Goal: Find specific page/section: Find specific page/section

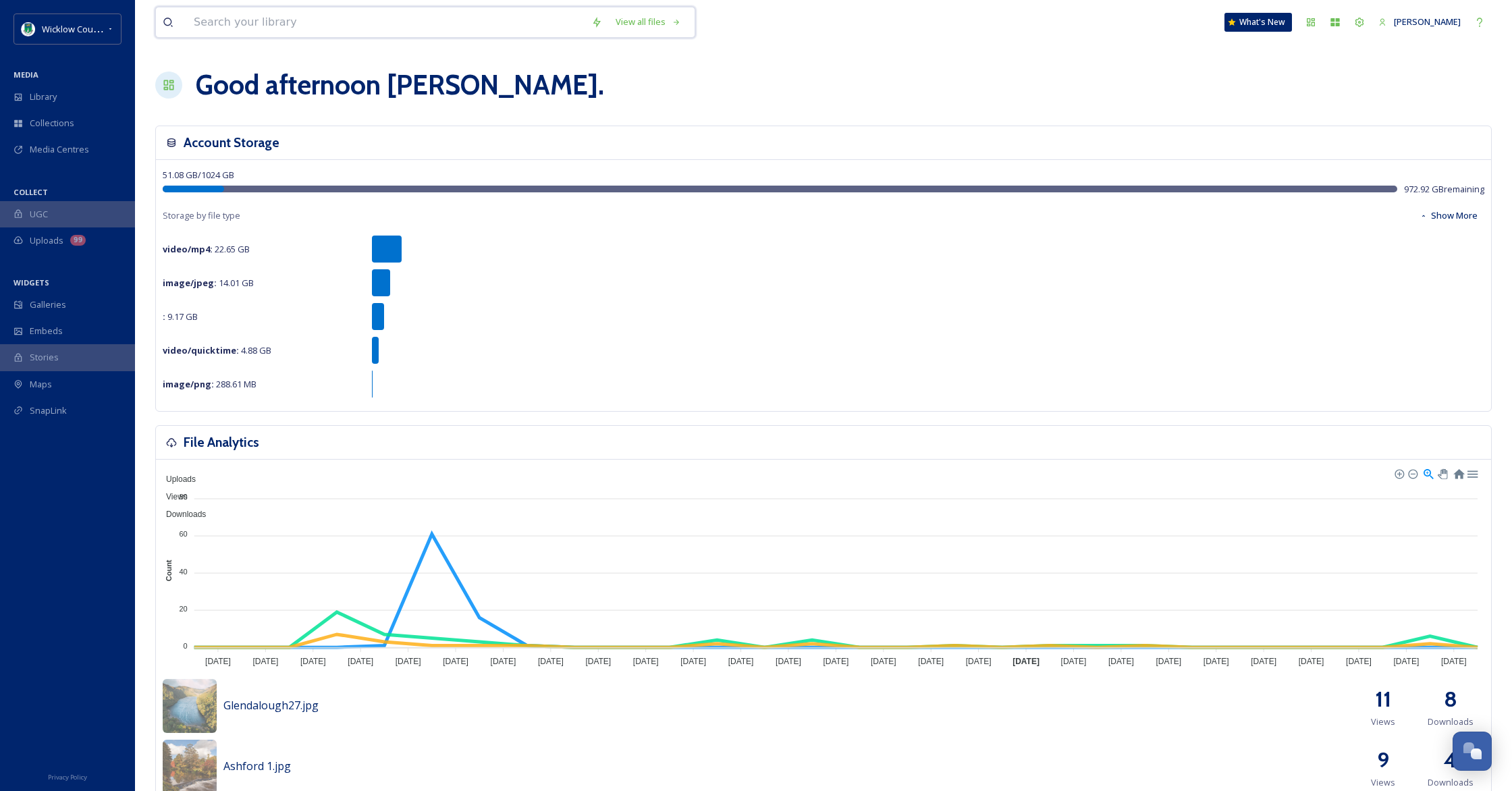
click at [468, 22] on input at bounding box center [385, 22] width 397 height 30
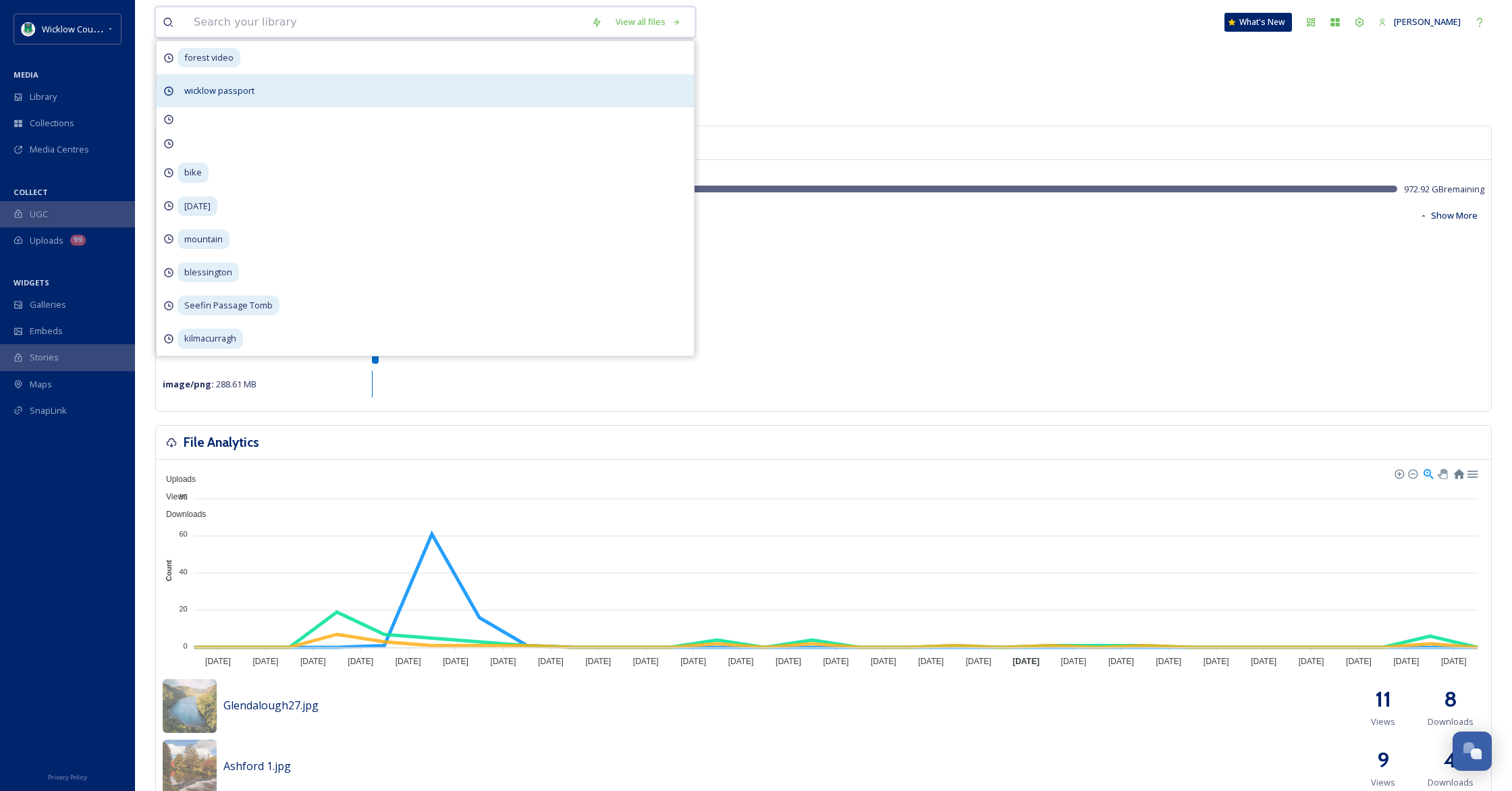
paste input "[GEOGRAPHIC_DATA]"
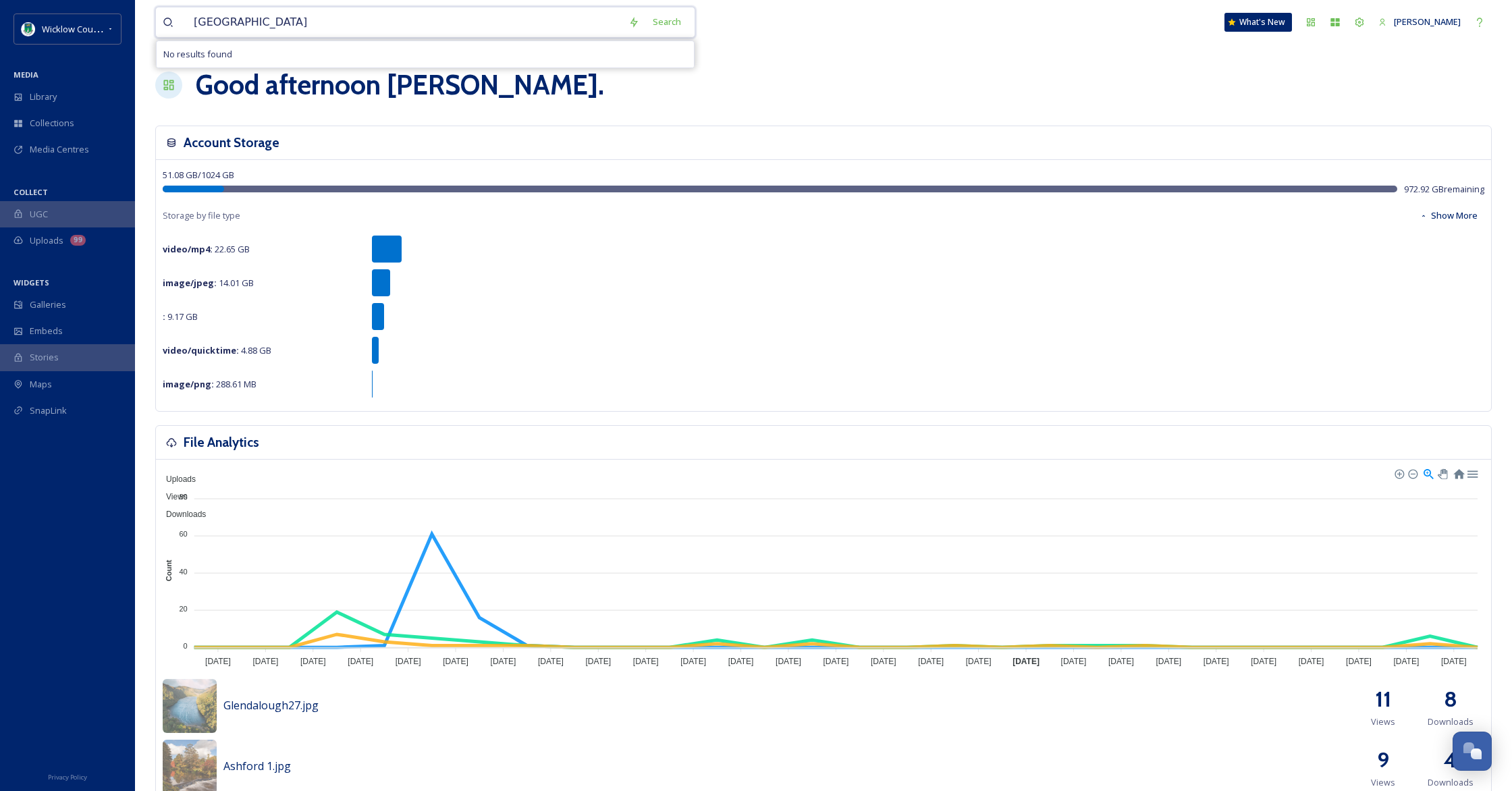
click at [262, 22] on input "[GEOGRAPHIC_DATA]" at bounding box center [404, 22] width 435 height 30
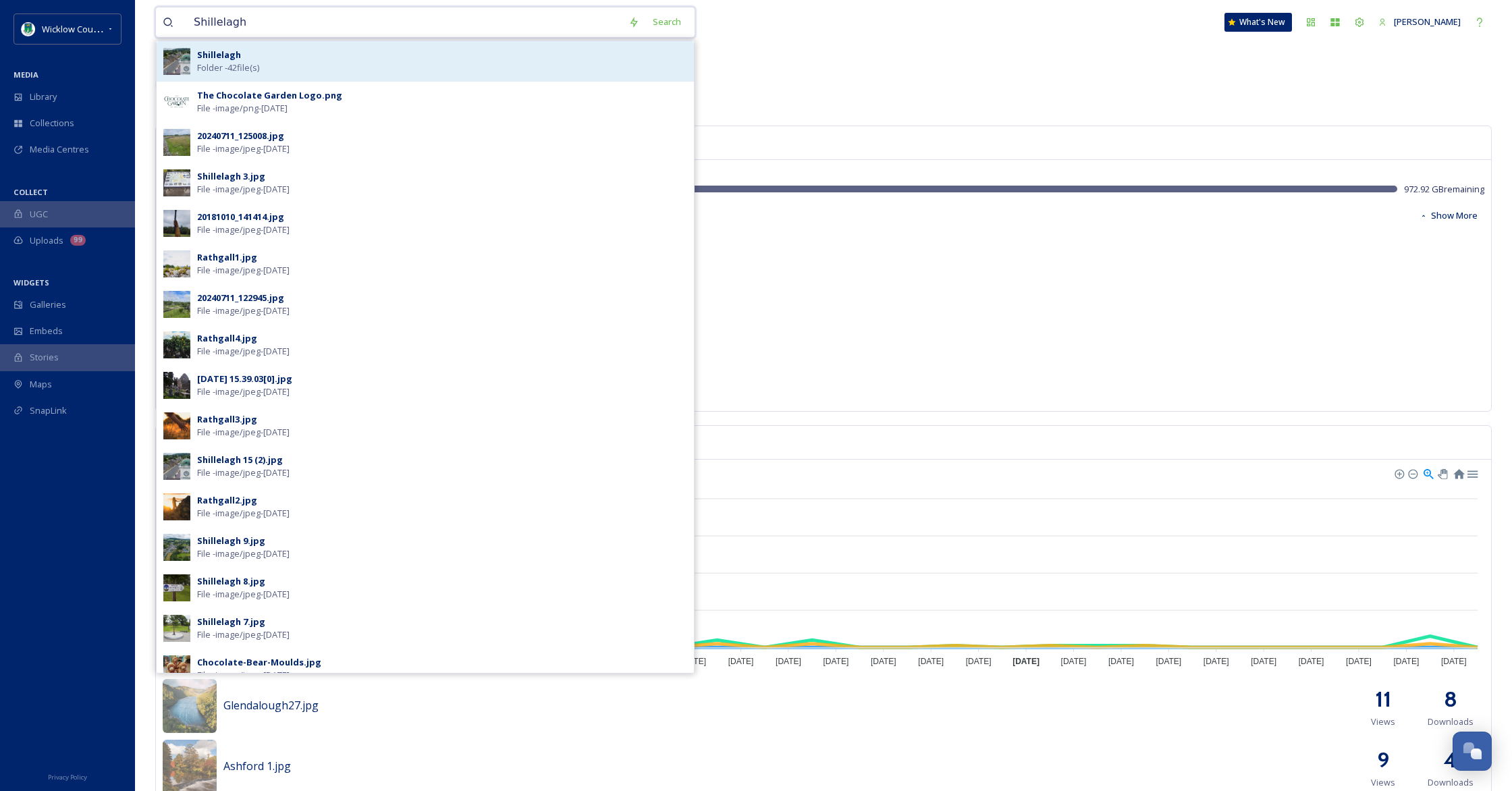
type input "Shillelagh"
click at [203, 65] on span "Folder - 42 file(s)" at bounding box center [228, 67] width 62 height 12
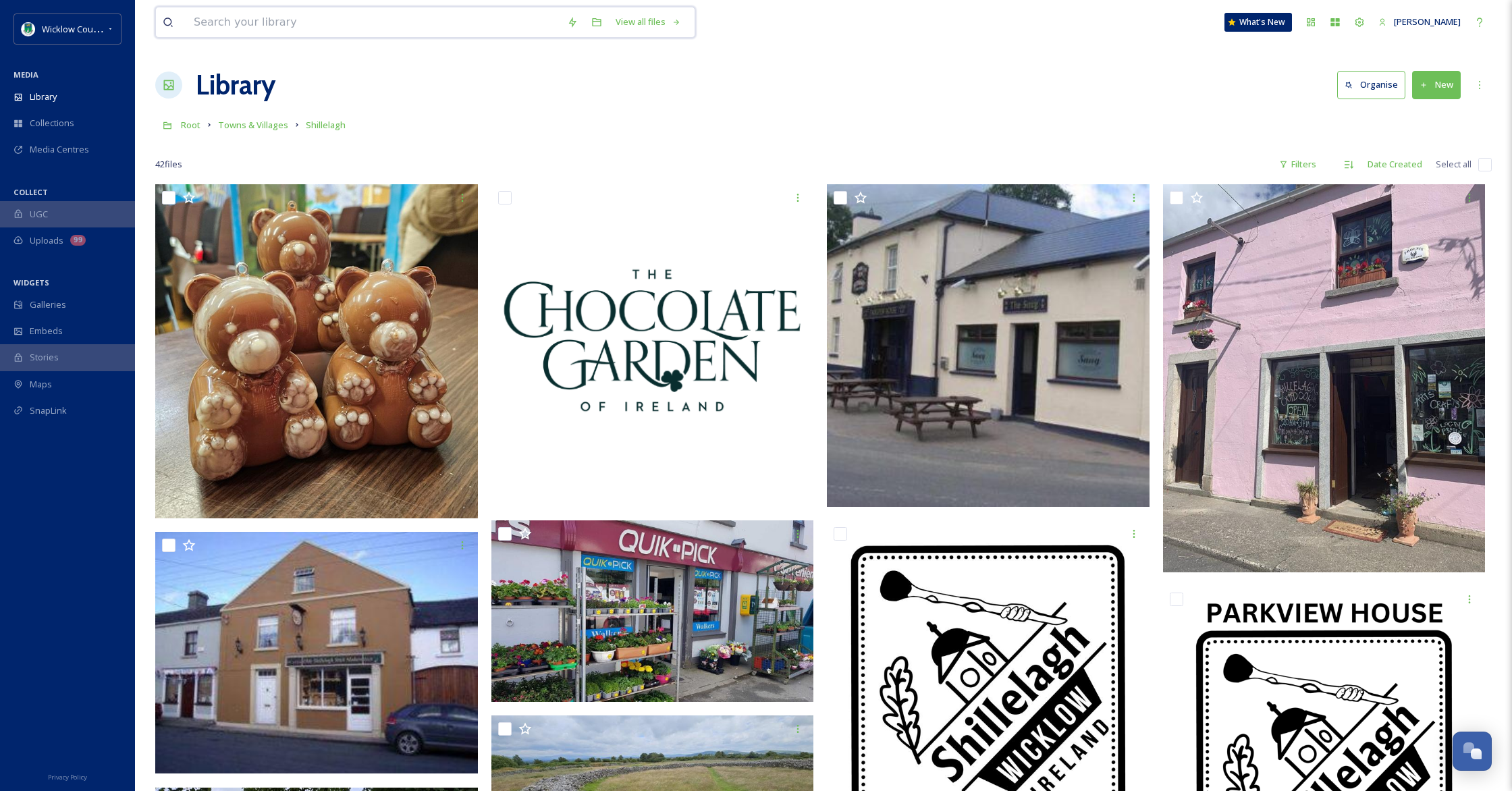
click at [264, 19] on input at bounding box center [374, 22] width 374 height 30
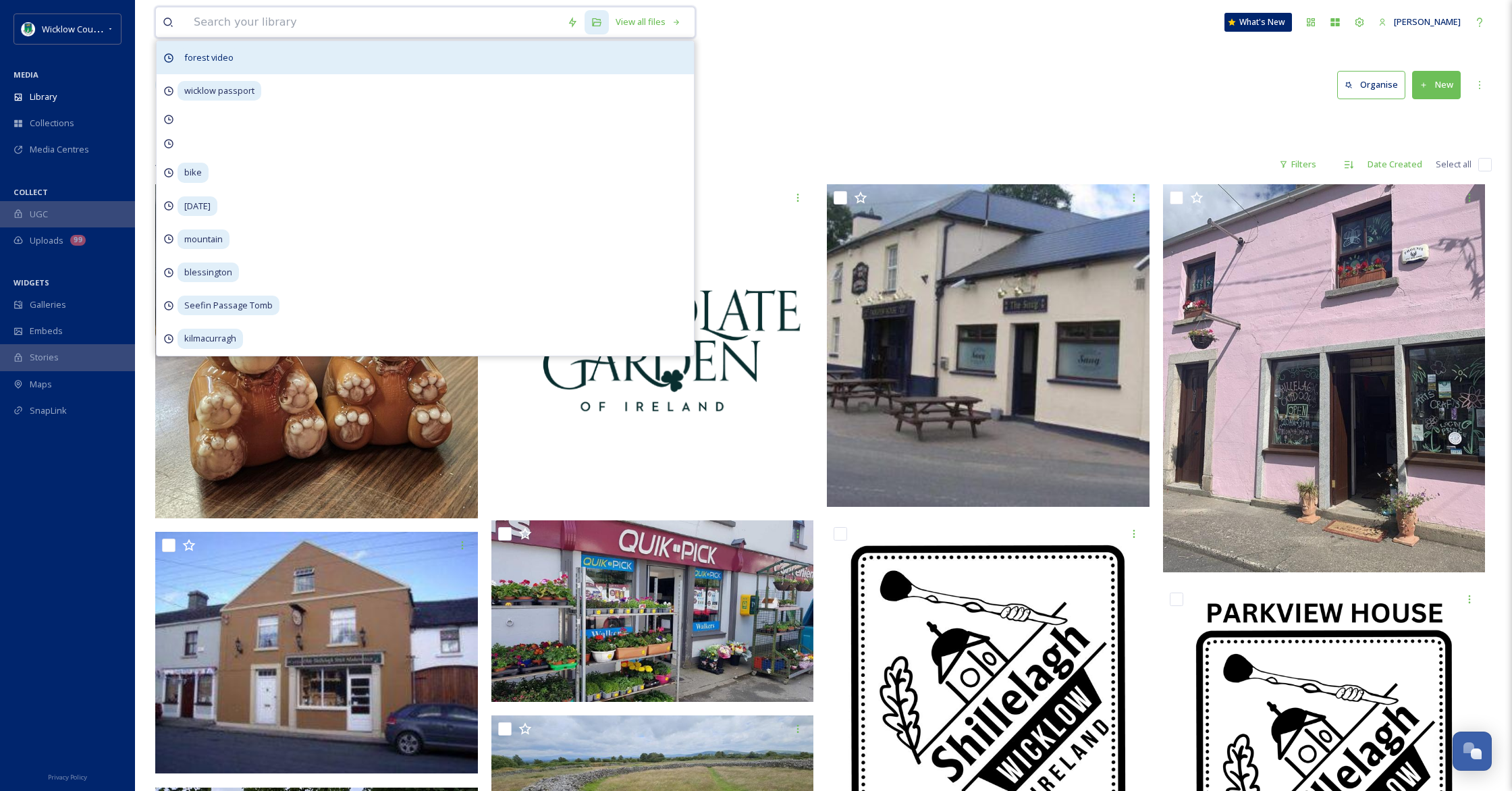
paste input "[GEOGRAPHIC_DATA]"
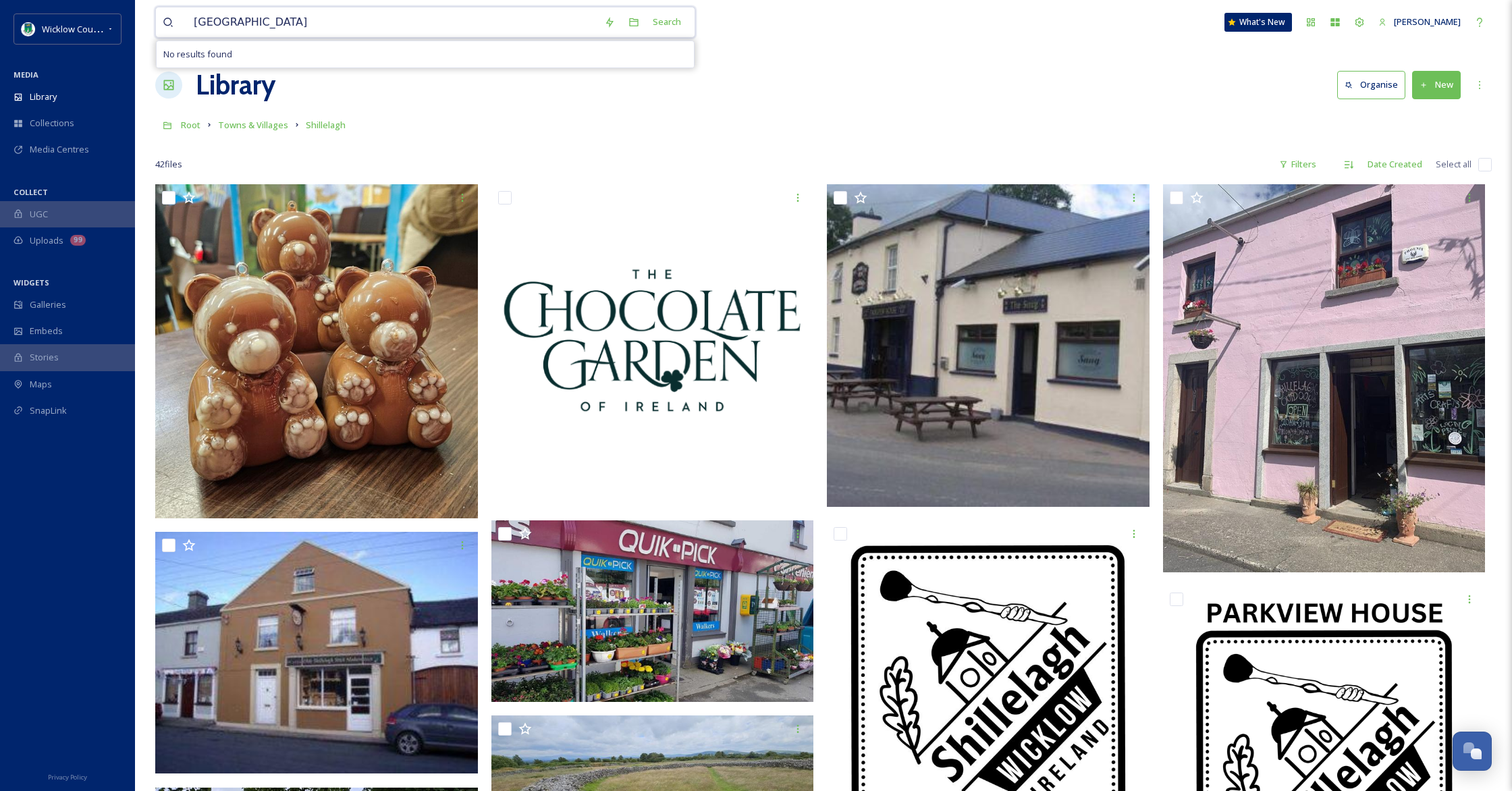
click at [258, 27] on input "[GEOGRAPHIC_DATA]" at bounding box center [392, 22] width 411 height 30
type input "Shillelagh"
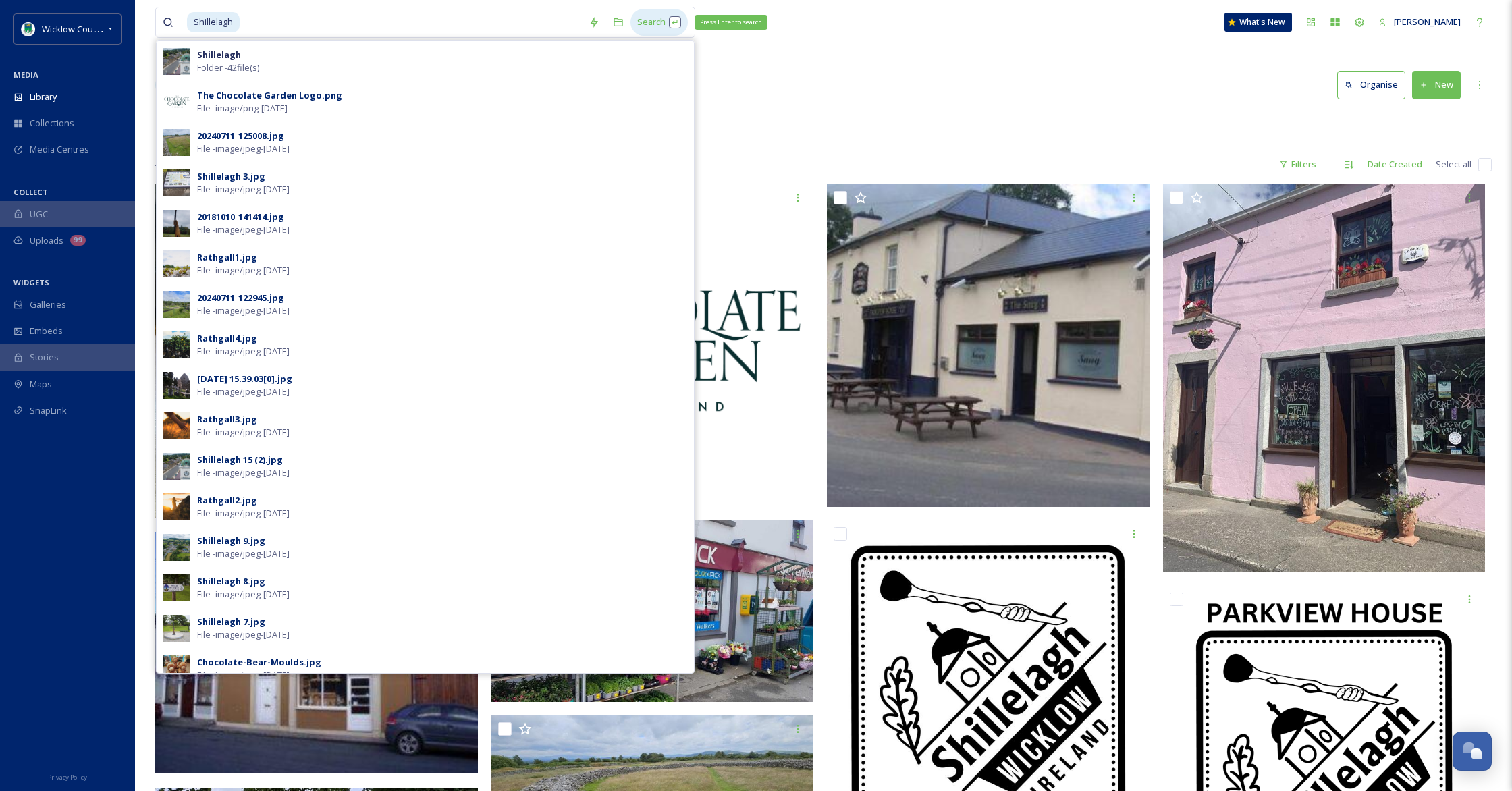
click at [655, 28] on div "Search Press Enter to search" at bounding box center [659, 22] width 58 height 27
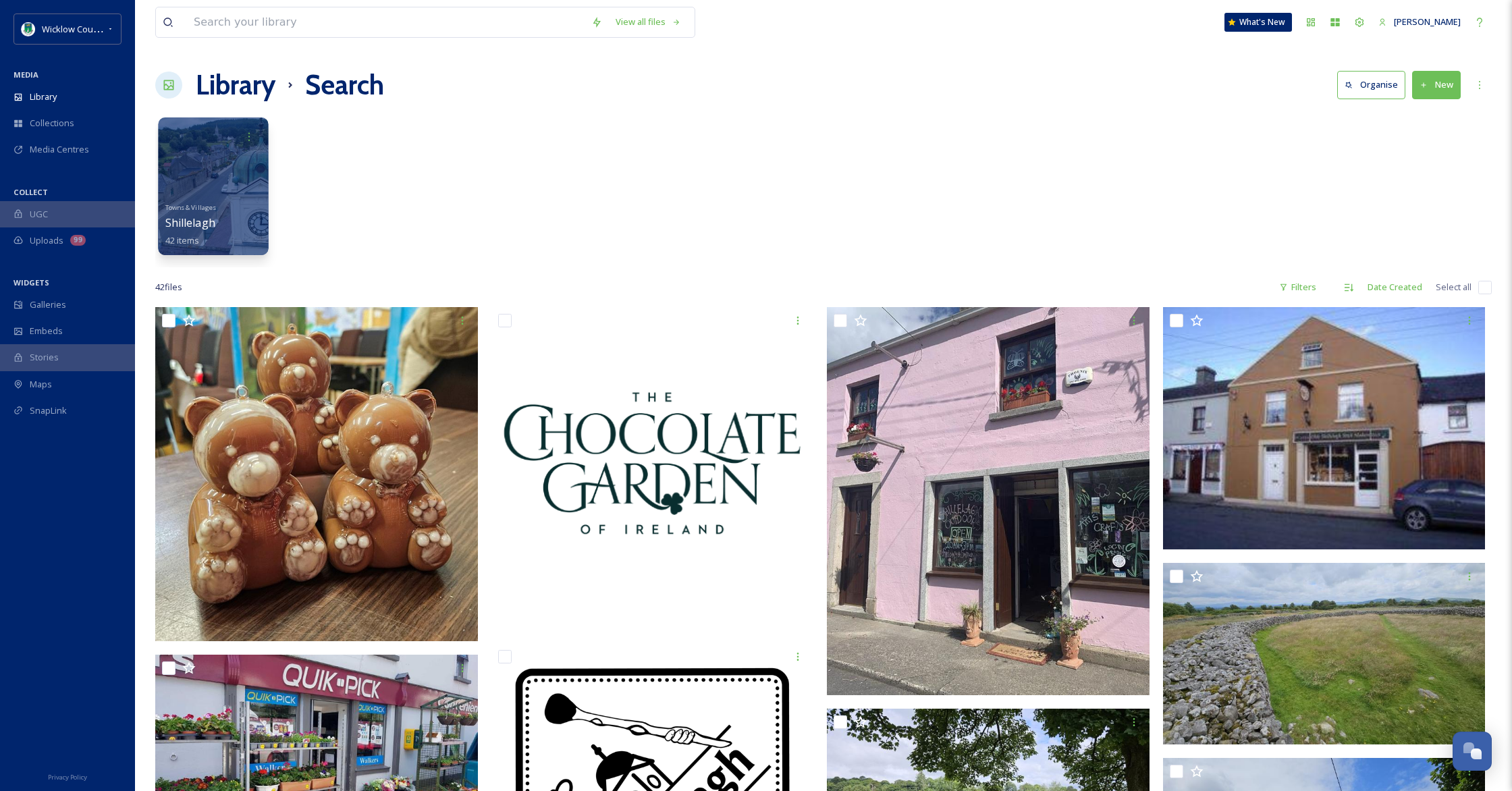
click at [228, 169] on div at bounding box center [212, 187] width 110 height 138
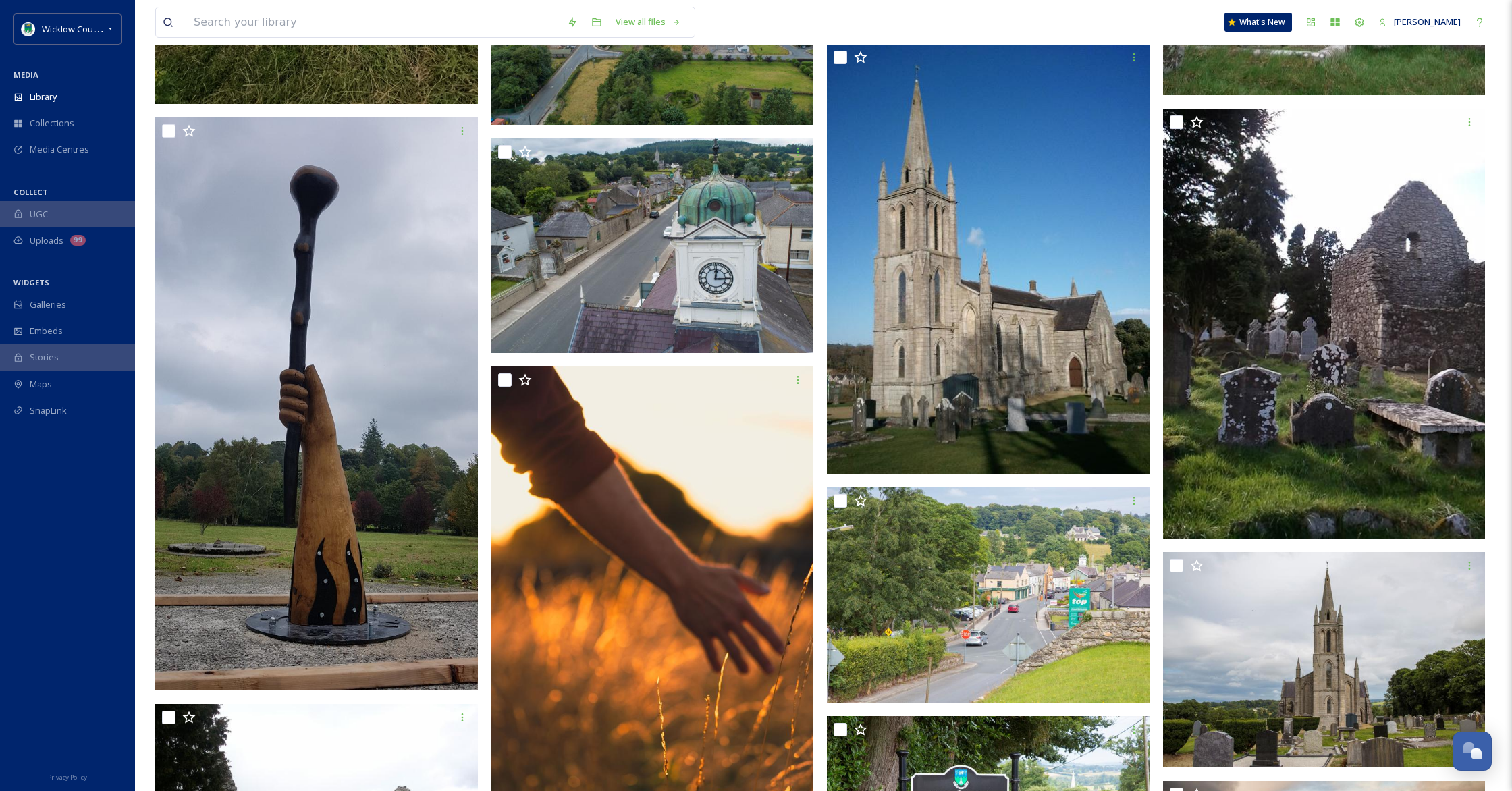
scroll to position [1643, 0]
